Goal: Information Seeking & Learning: Check status

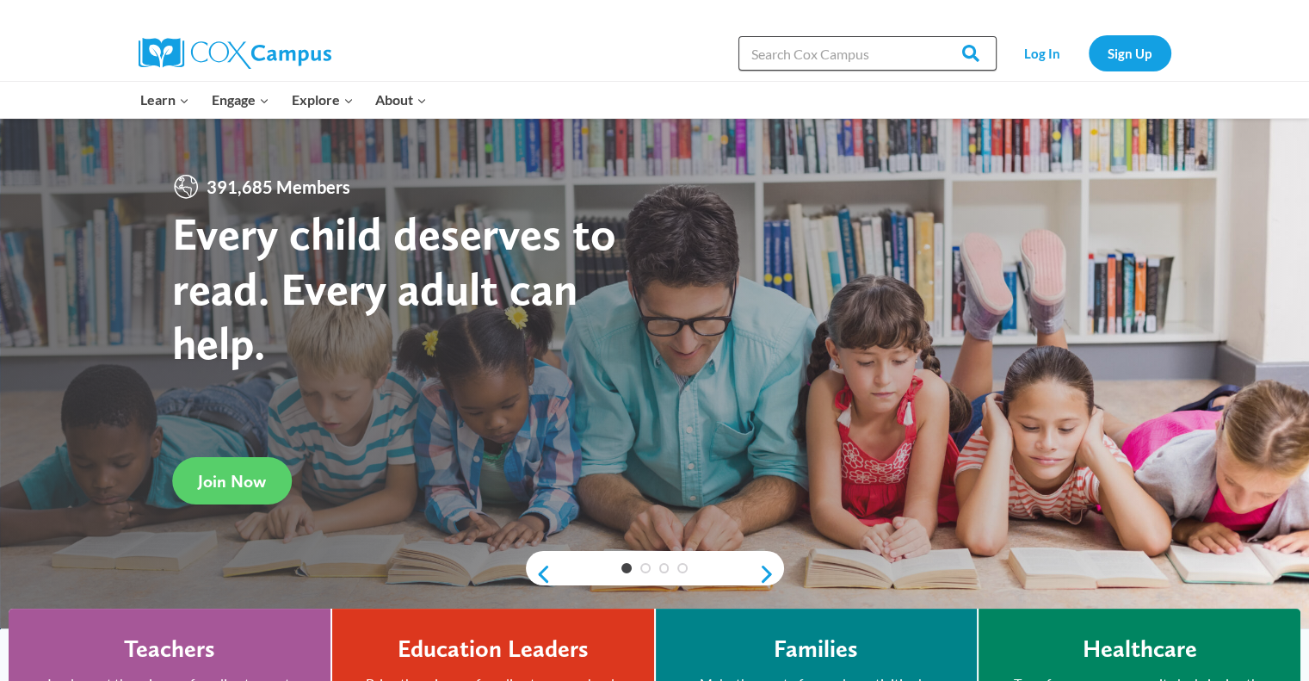
click at [670, 54] on input "Search in https://coxcampus.org/" at bounding box center [868, 53] width 258 height 34
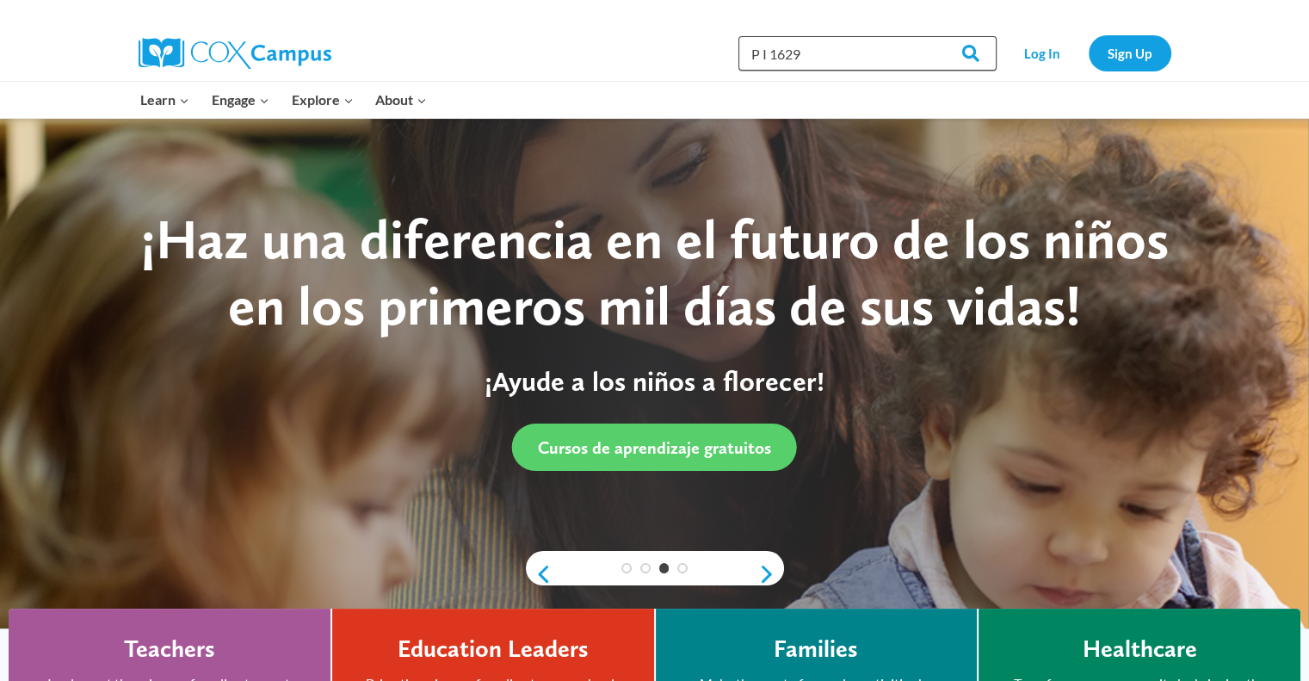
type input "P I 1629"
click at [670, 36] on input "Search" at bounding box center [963, 53] width 67 height 34
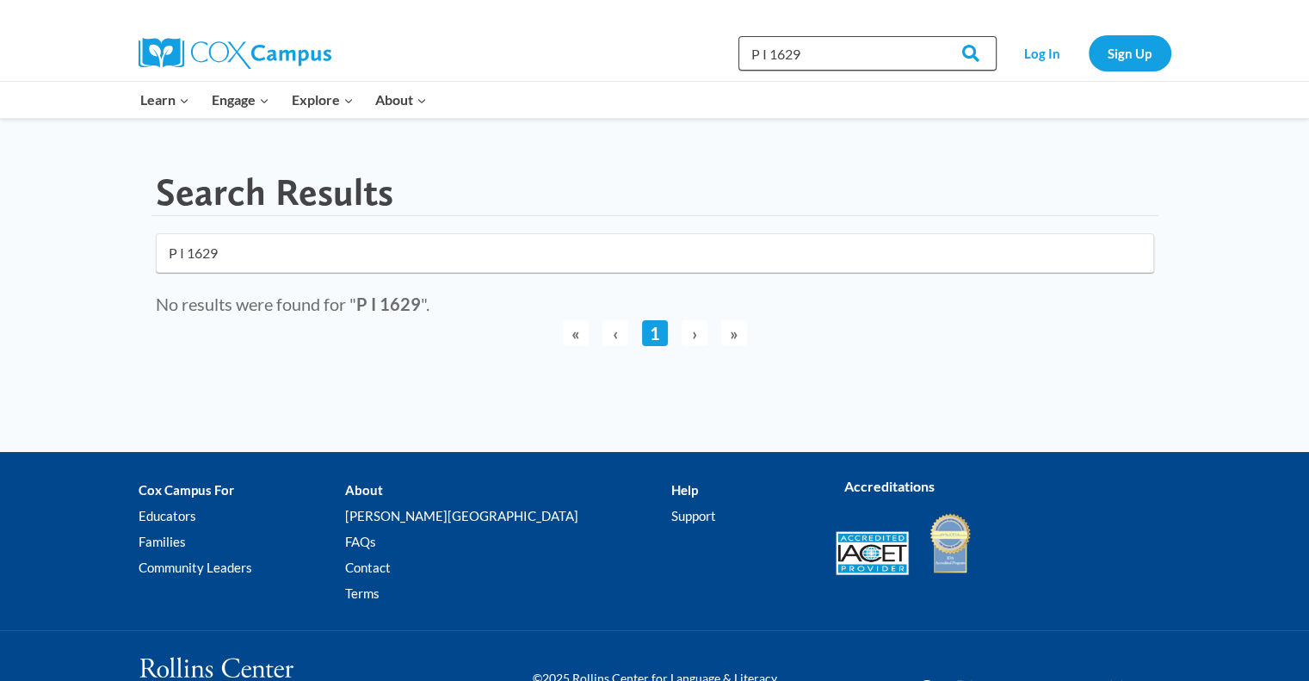
drag, startPoint x: 0, startPoint y: 0, endPoint x: 907, endPoint y: 53, distance: 908.8
click at [907, 53] on input "P I 1629" at bounding box center [868, 53] width 258 height 34
type input "P I 1626"
click at [930, 36] on input "Search" at bounding box center [963, 53] width 67 height 34
click at [968, 52] on input "Search" at bounding box center [963, 53] width 67 height 34
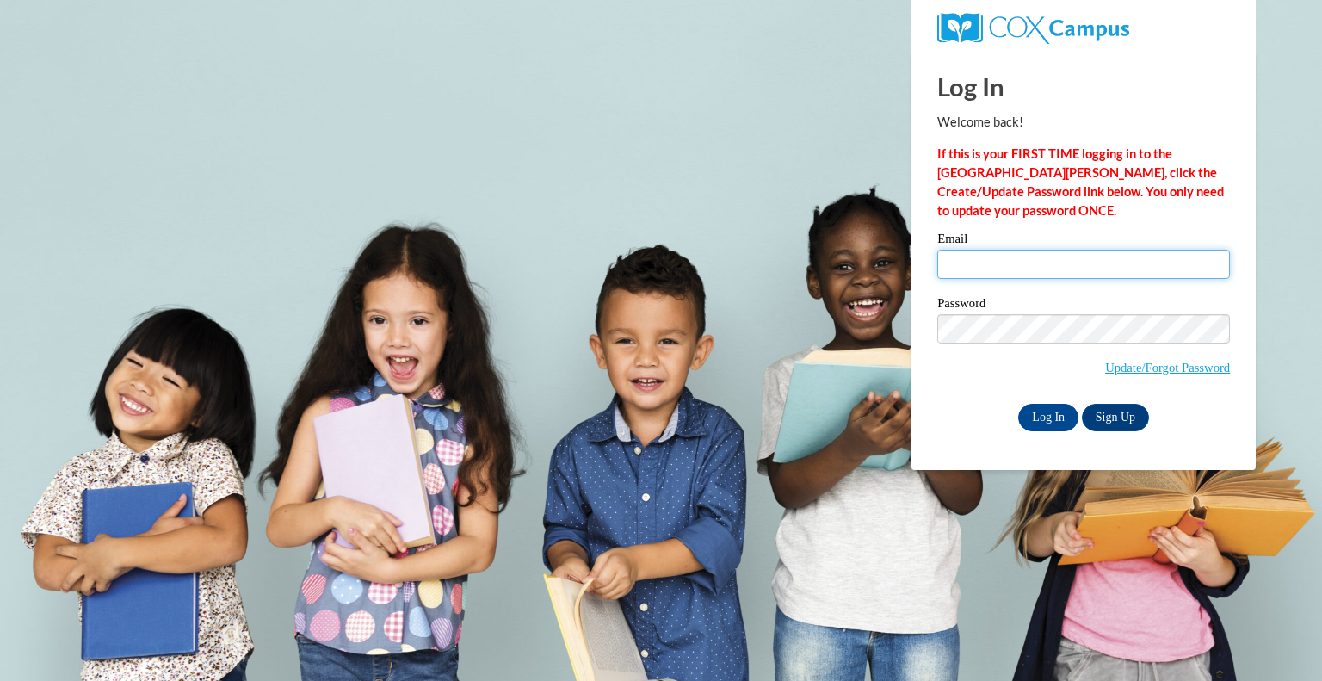
click at [1067, 258] on input "Email" at bounding box center [1083, 264] width 293 height 29
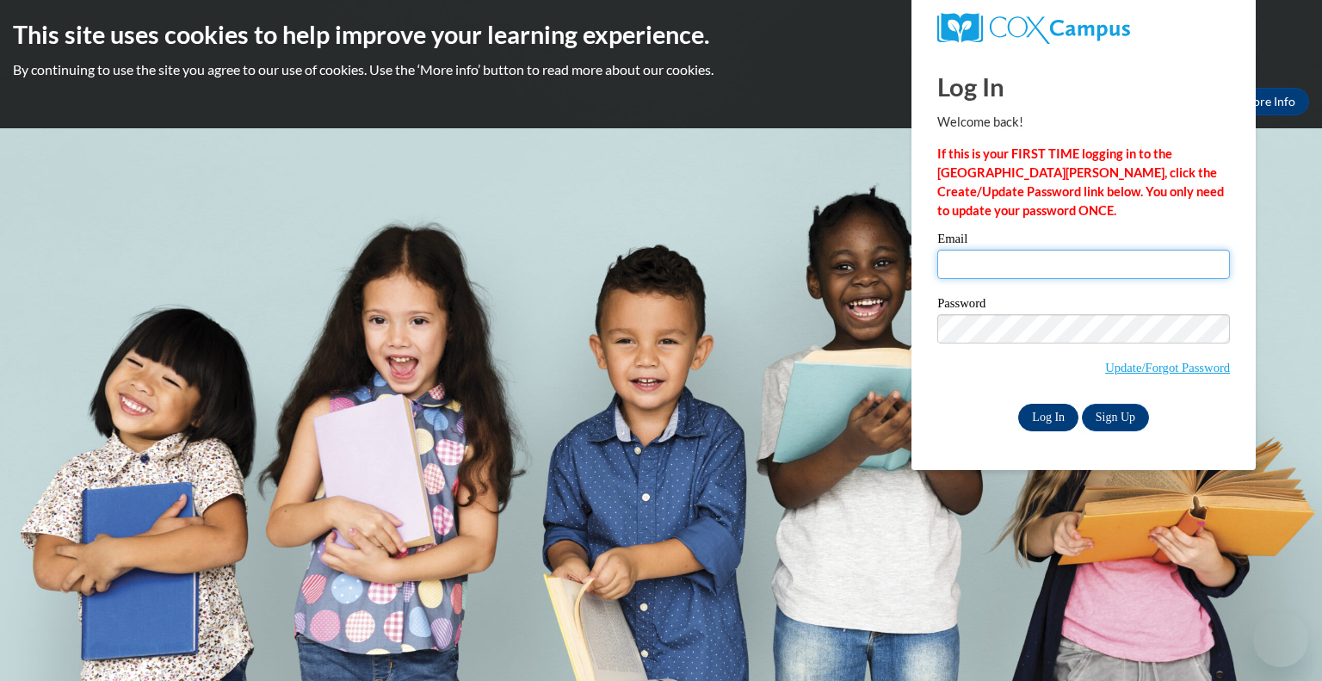
type input "sambmel@randall.k12.wi.us"
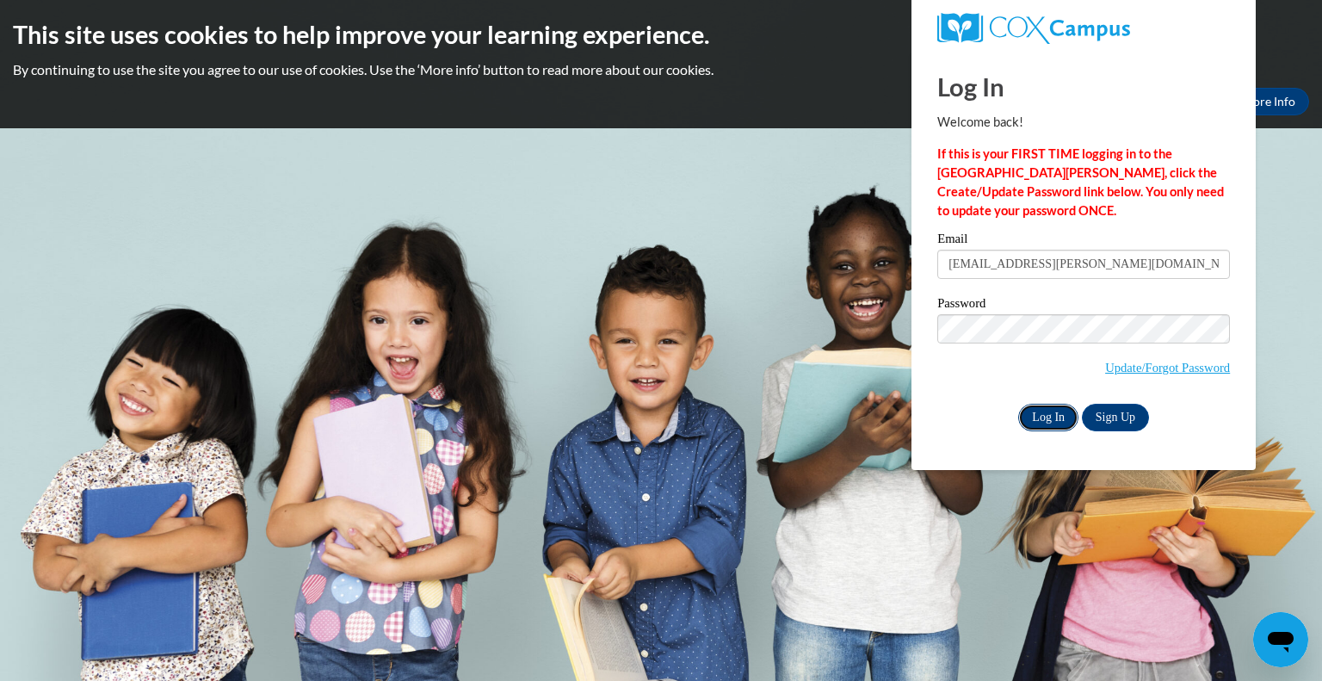
click at [1067, 419] on input "Log In" at bounding box center [1048, 418] width 60 height 28
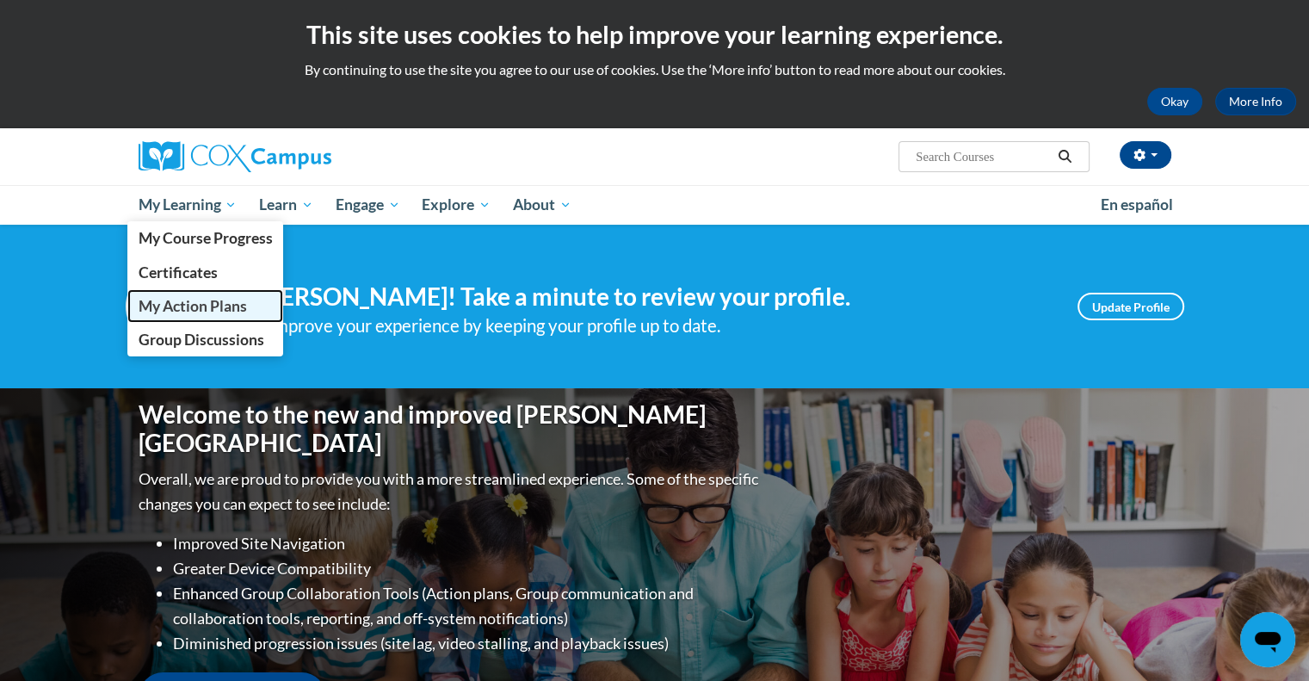
click at [207, 312] on span "My Action Plans" at bounding box center [192, 306] width 108 height 18
